Goal: Information Seeking & Learning: Learn about a topic

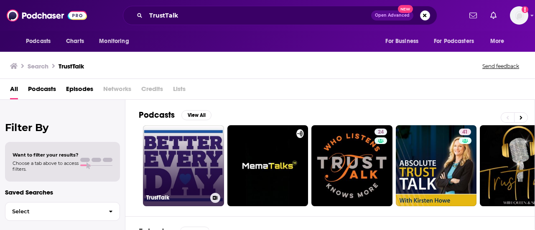
click at [197, 156] on link "TrustTalk" at bounding box center [183, 165] width 81 height 81
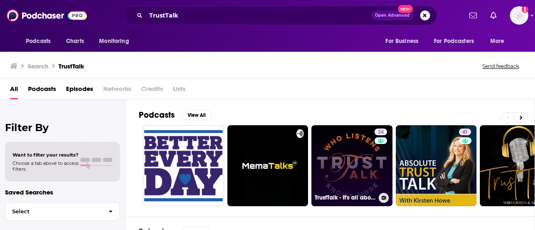
click at [355, 154] on link "24 TrustTalk - It's all about Trust" at bounding box center [352, 165] width 81 height 81
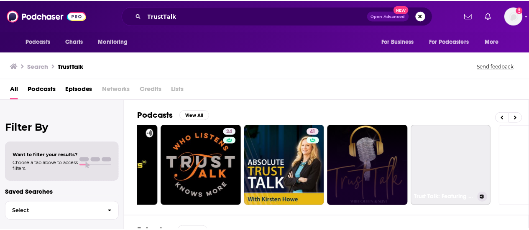
scroll to position [0, 150]
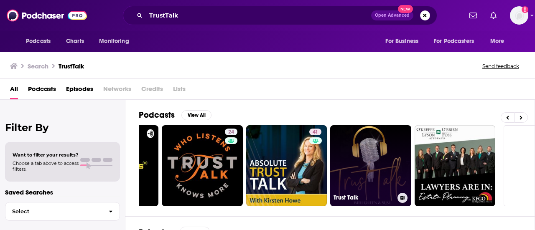
click at [378, 152] on link "Trust Talk" at bounding box center [370, 165] width 81 height 81
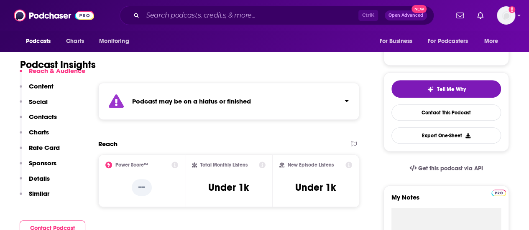
scroll to position [154, 0]
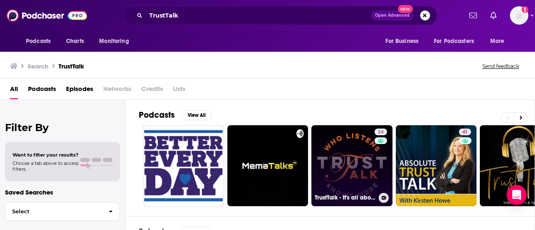
click at [360, 158] on link "24 TrustTalk - It's all about Trust" at bounding box center [352, 165] width 81 height 81
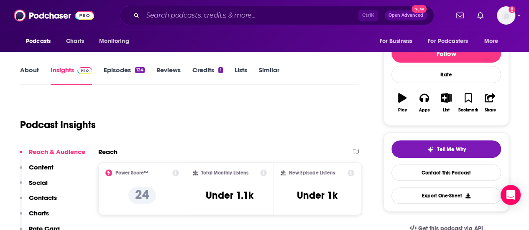
scroll to position [92, 0]
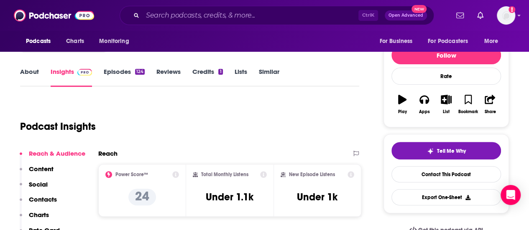
click at [27, 72] on link "About" at bounding box center [29, 77] width 19 height 19
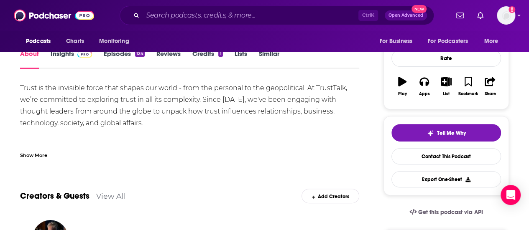
scroll to position [114, 0]
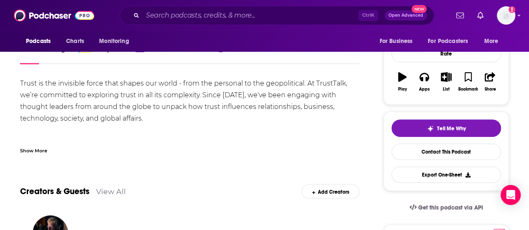
click at [40, 153] on div "Show More" at bounding box center [33, 150] width 27 height 8
